Goal: Navigation & Orientation: Understand site structure

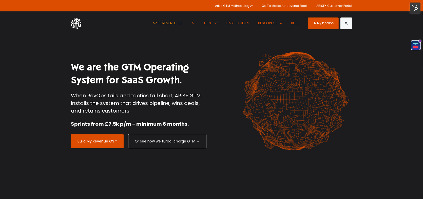
click at [179, 25] on link "ARISE REVENUE OS" at bounding box center [168, 23] width 38 height 24
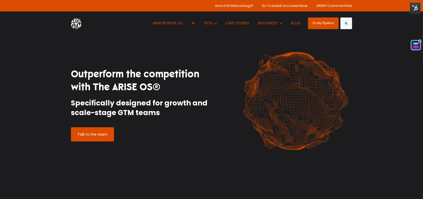
click at [76, 25] on img at bounding box center [76, 22] width 10 height 11
